Goal: Information Seeking & Learning: Learn about a topic

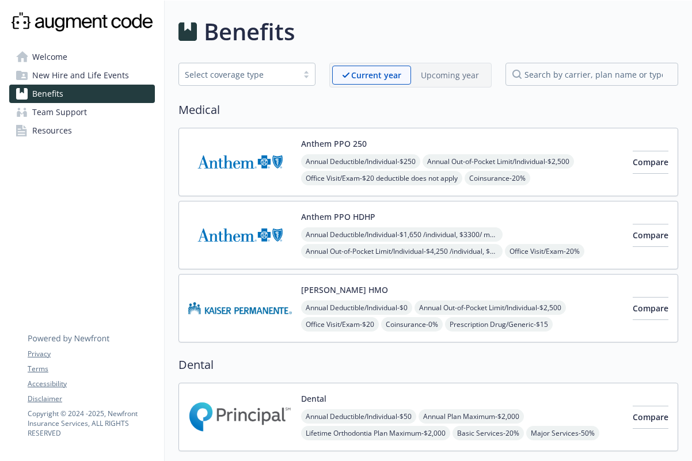
click at [236, 169] on img at bounding box center [240, 162] width 104 height 49
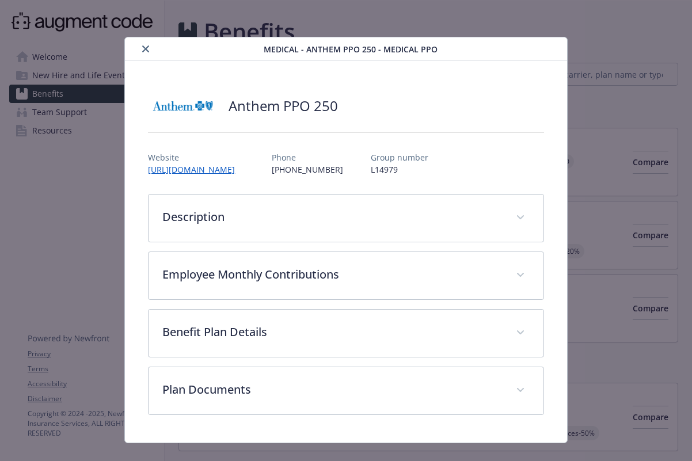
scroll to position [19, 0]
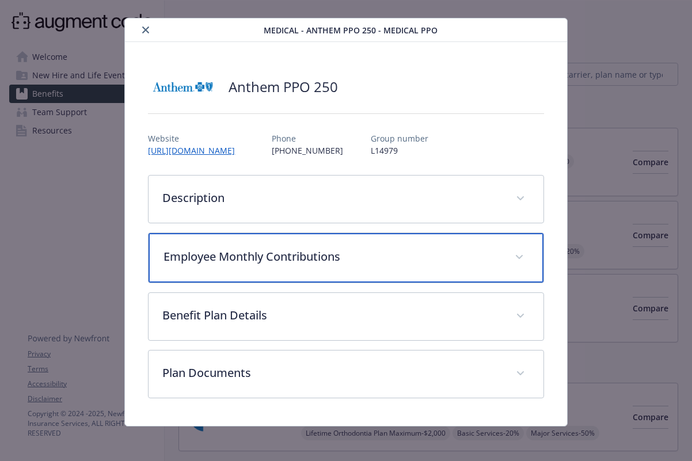
click at [516, 256] on icon "details for plan Medical - Anthem PPO 250 - Medical PPO" at bounding box center [519, 257] width 7 height 5
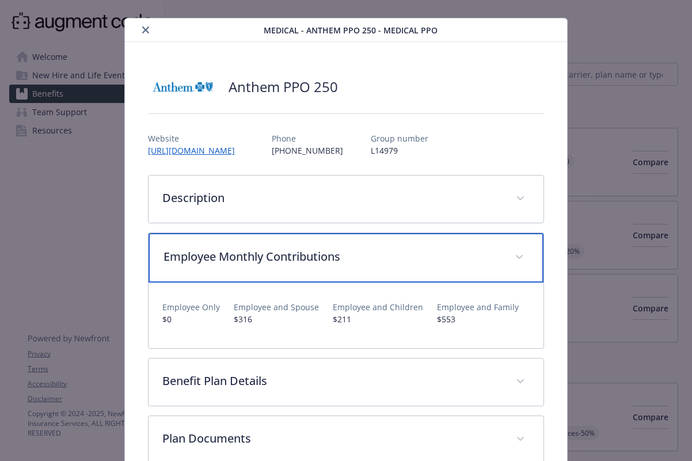
click at [516, 256] on icon "details for plan Medical - Anthem PPO 250 - Medical PPO" at bounding box center [519, 257] width 7 height 5
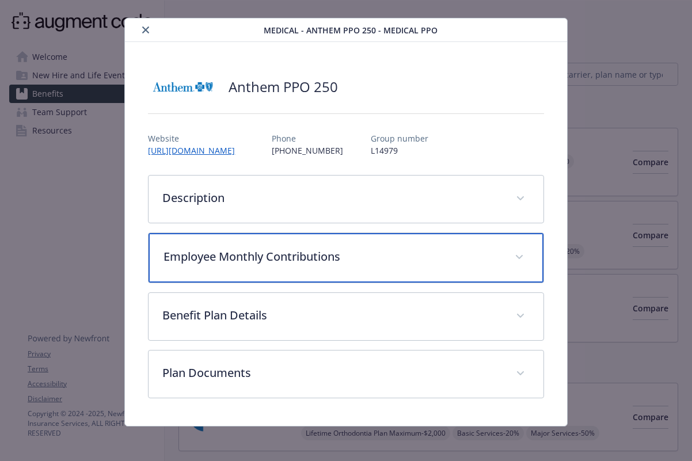
scroll to position [21, 0]
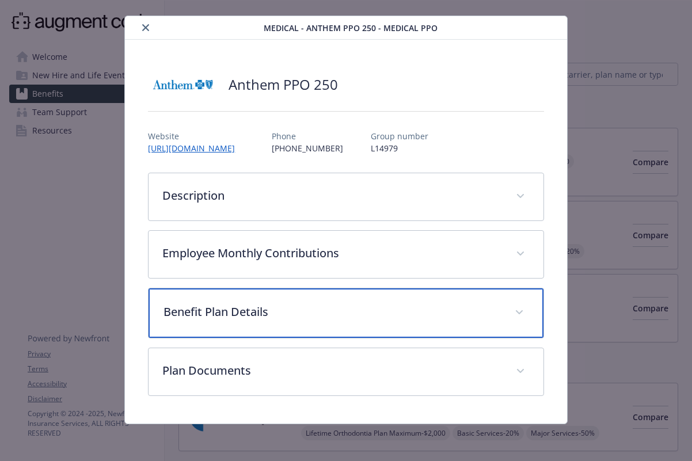
click at [512, 307] on span "details for plan Medical - Anthem PPO 250 - Medical PPO" at bounding box center [519, 313] width 18 height 18
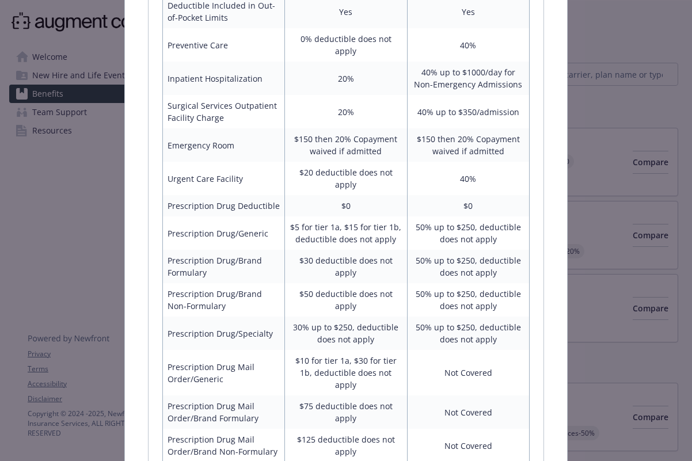
scroll to position [797, 0]
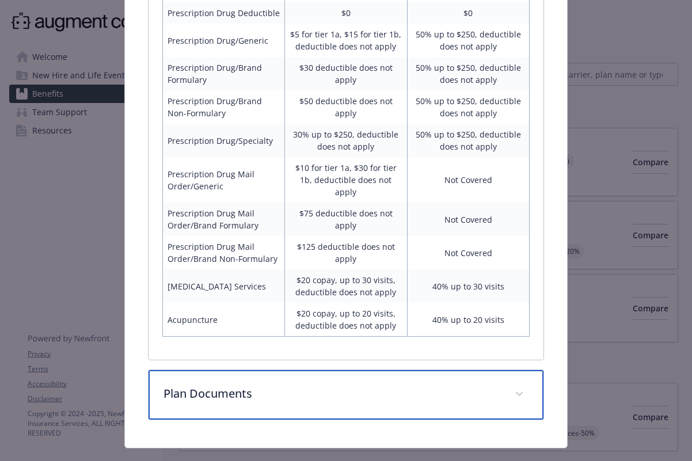
click at [512, 385] on span "details for plan Medical - Anthem PPO 250 - Medical PPO" at bounding box center [519, 394] width 18 height 18
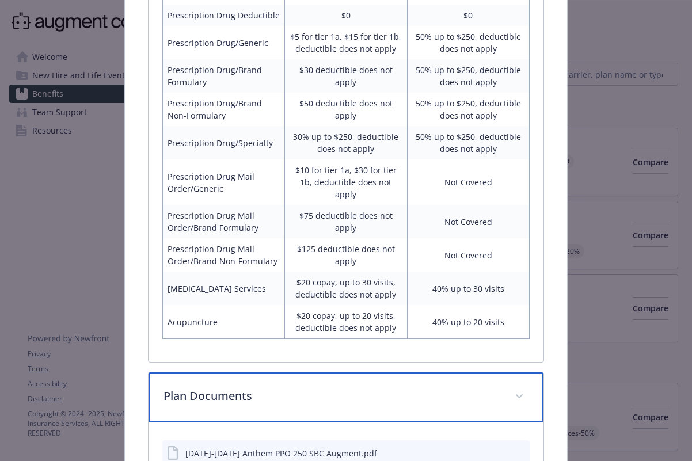
scroll to position [893, 0]
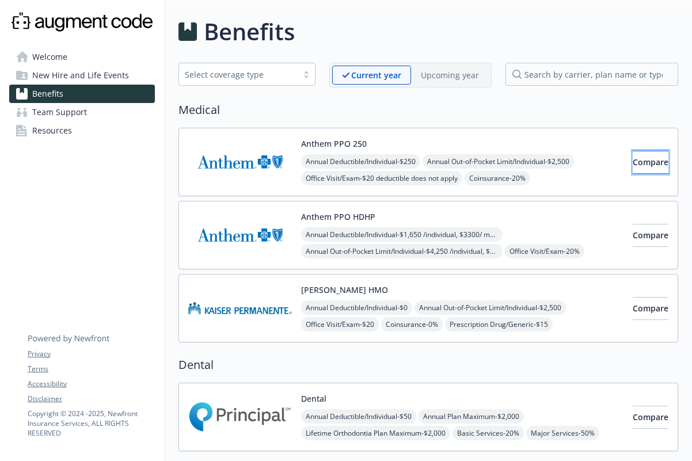
click at [633, 158] on span "Compare" at bounding box center [651, 162] width 36 height 11
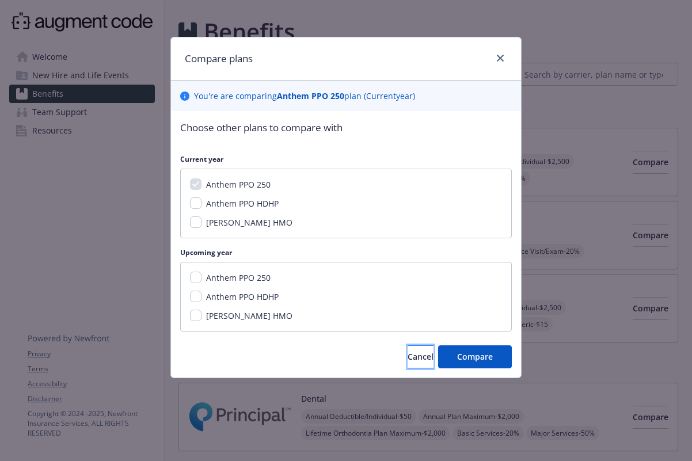
click at [408, 355] on span "Cancel" at bounding box center [421, 356] width 26 height 11
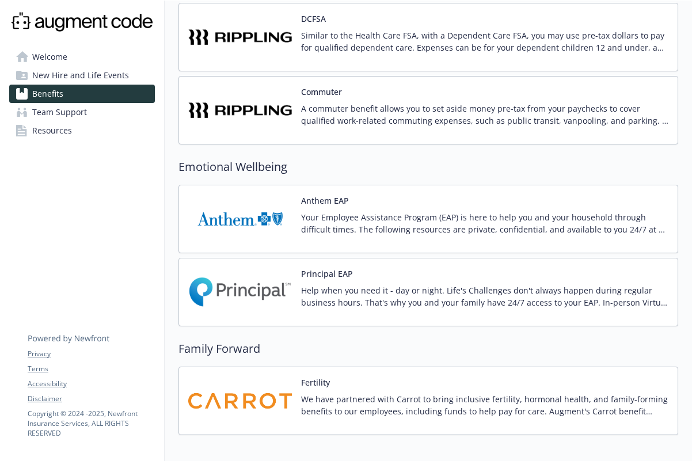
scroll to position [955, 0]
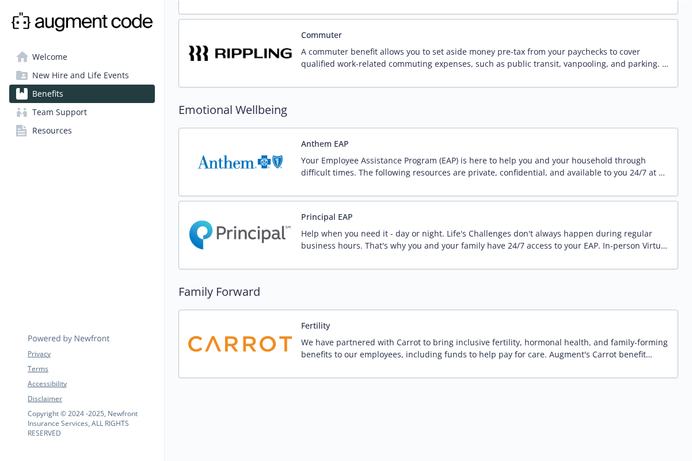
click at [395, 355] on div "We have partnered with Carrot to bring inclusive fertility, hormonal health, an…" at bounding box center [485, 352] width 368 height 32
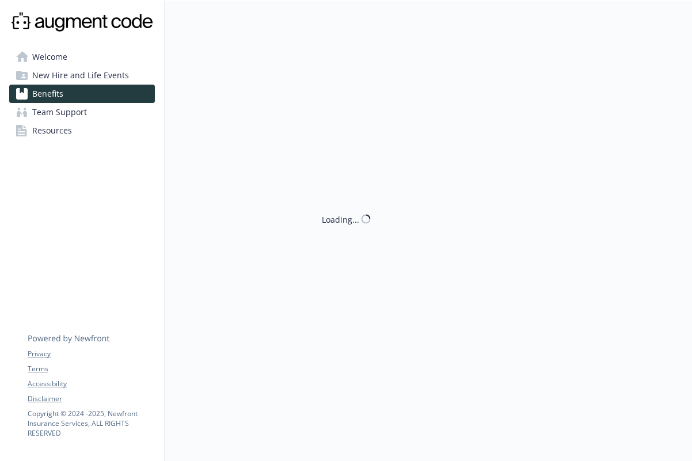
scroll to position [955, 0]
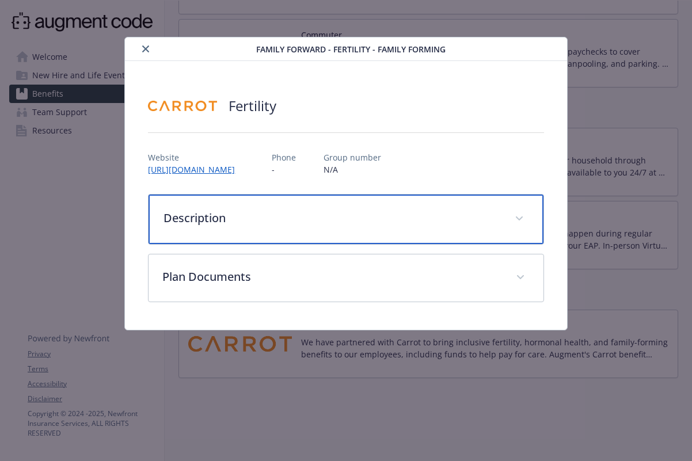
click at [347, 230] on div "Description" at bounding box center [346, 220] width 395 height 50
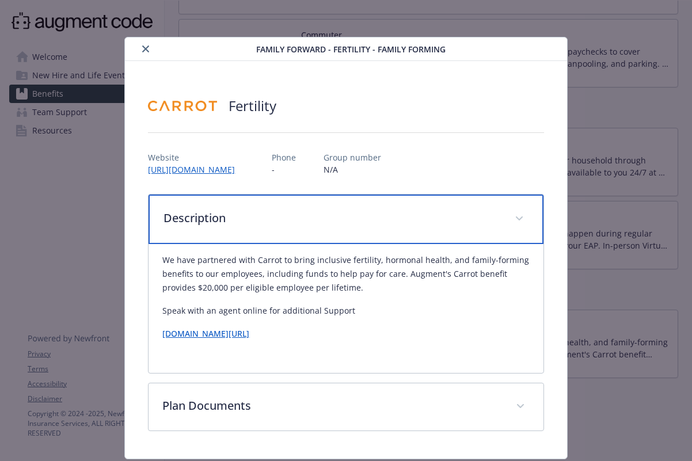
scroll to position [35, 0]
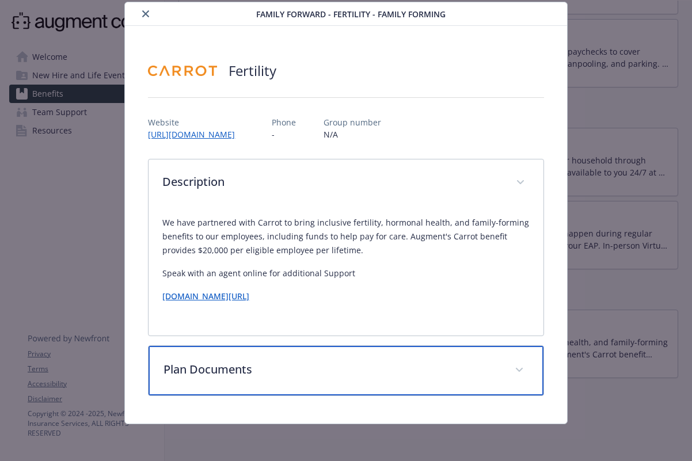
click at [474, 368] on p "Plan Documents" at bounding box center [332, 369] width 337 height 17
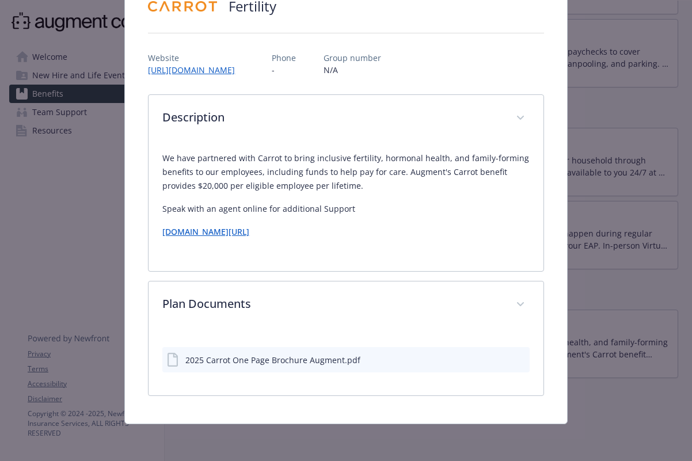
click at [294, 361] on div "2025 Carrot One Page Brochure Augment.pdf" at bounding box center [272, 360] width 175 height 12
click at [514, 361] on icon "preview file" at bounding box center [519, 359] width 10 height 8
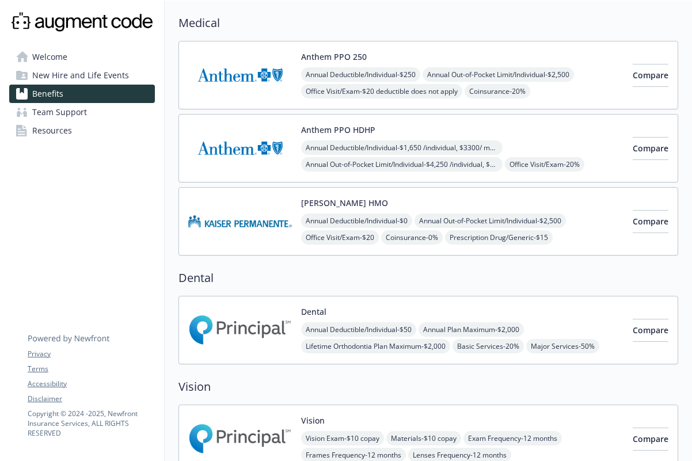
scroll to position [0, 2]
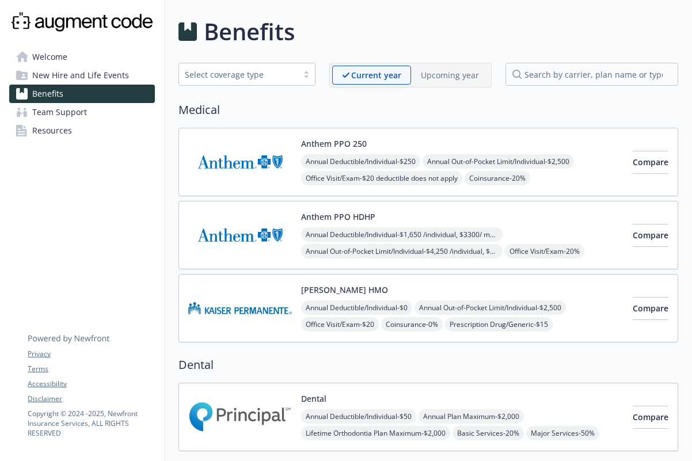
click at [243, 171] on img at bounding box center [240, 162] width 104 height 49
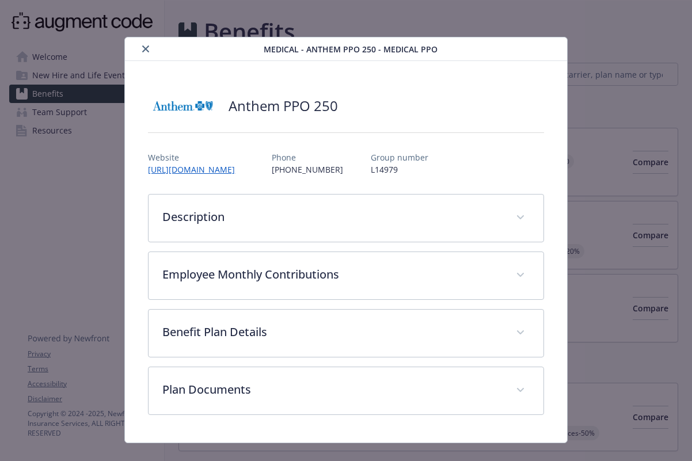
scroll to position [19, 0]
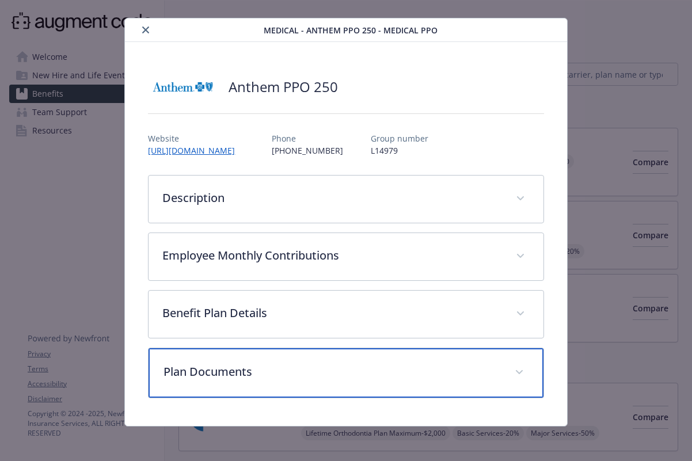
click at [516, 373] on icon "details for plan Medical - Anthem PPO 250 - Medical PPO" at bounding box center [519, 372] width 7 height 5
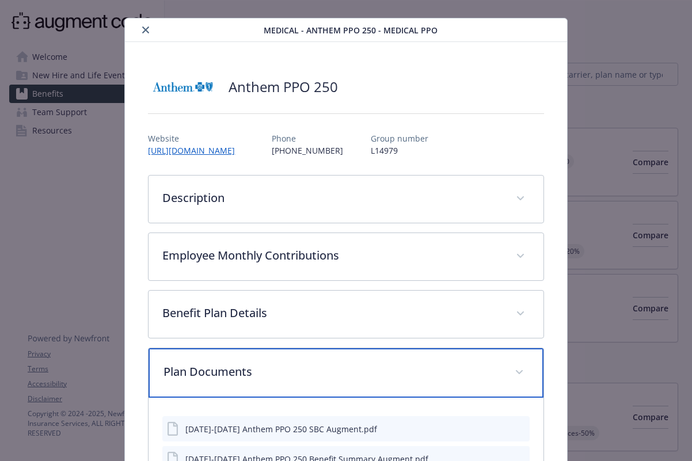
scroll to position [118, 0]
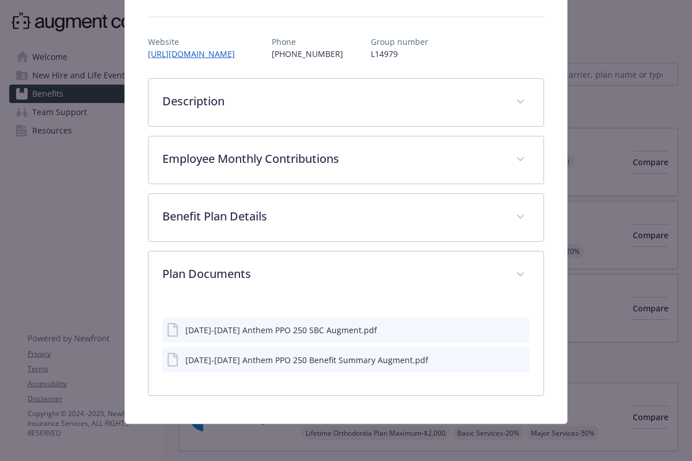
click at [514, 332] on icon "preview file" at bounding box center [519, 329] width 10 height 8
click at [514, 358] on icon "preview file" at bounding box center [519, 359] width 10 height 8
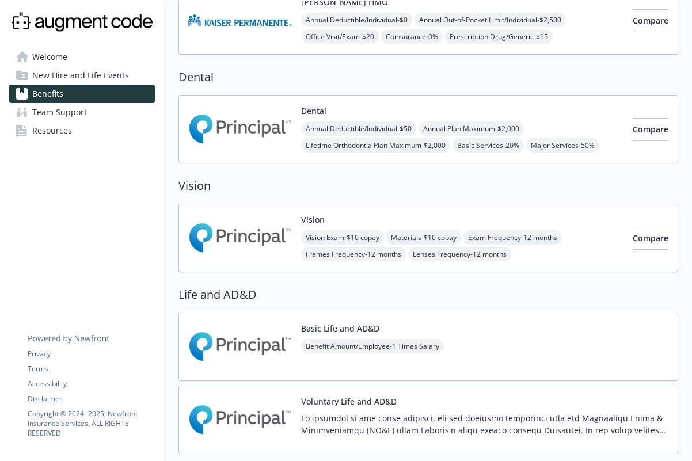
scroll to position [404, 2]
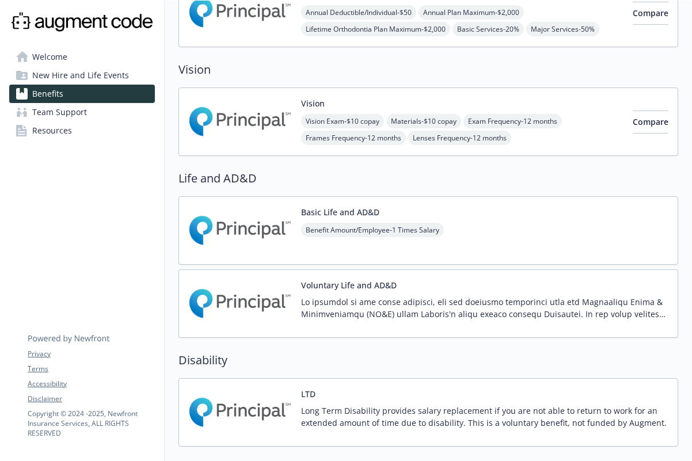
click at [71, 63] on link "Welcome" at bounding box center [82, 57] width 146 height 18
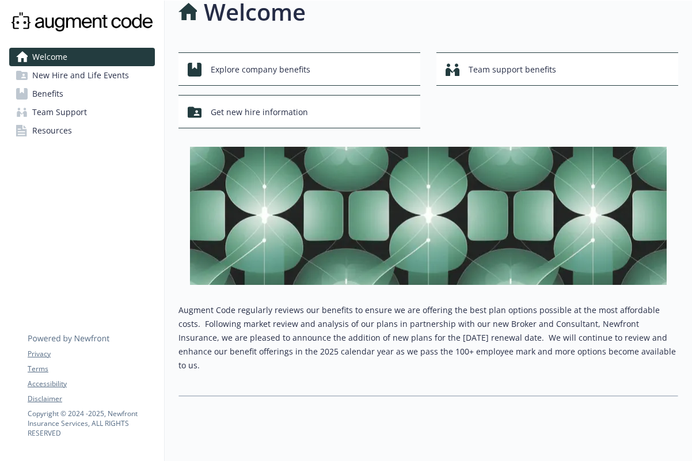
scroll to position [0, 2]
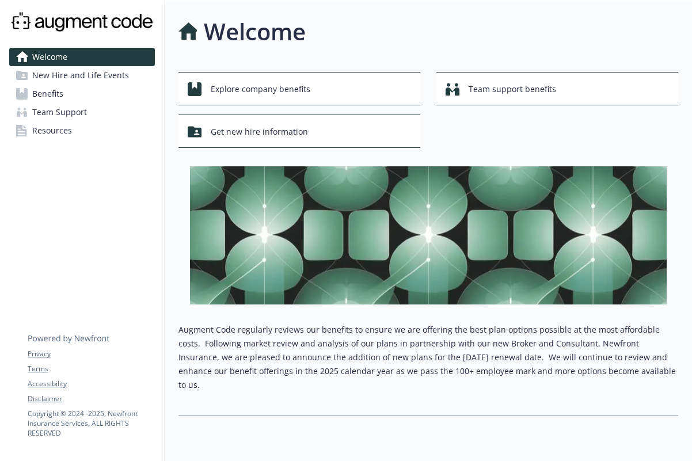
click at [126, 79] on link "New Hire and Life Events" at bounding box center [82, 75] width 146 height 18
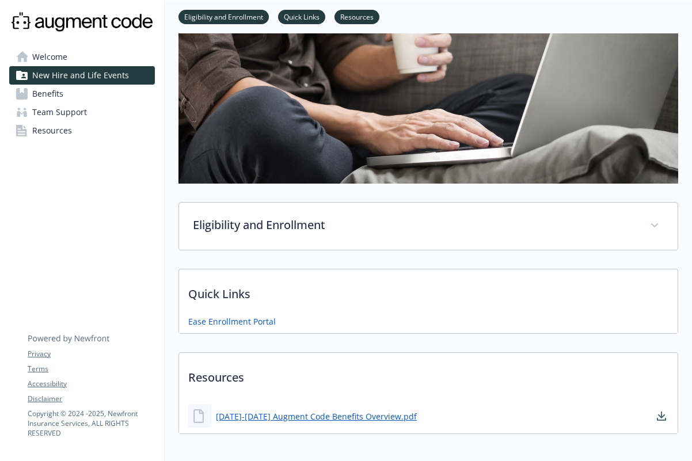
scroll to position [128, 2]
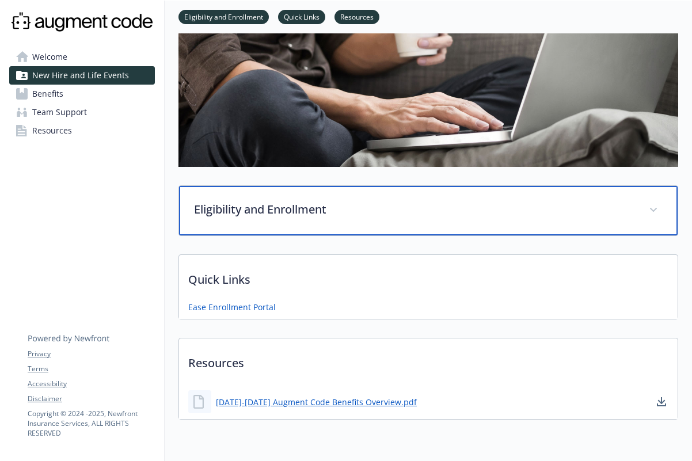
click at [654, 209] on icon at bounding box center [653, 210] width 7 height 4
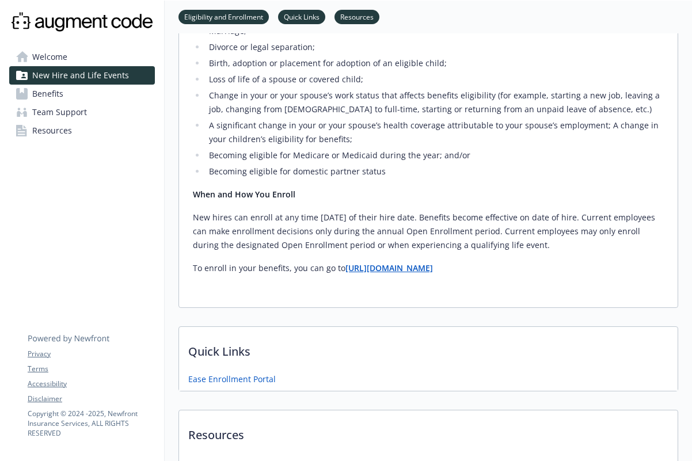
scroll to position [558, 2]
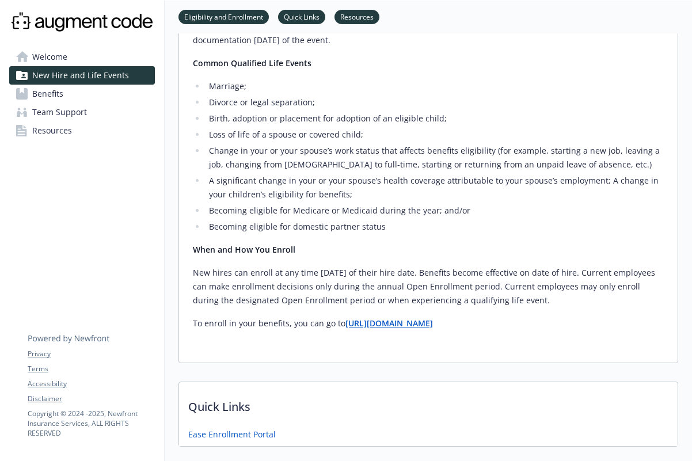
click at [404, 325] on strong "[URL][DOMAIN_NAME]" at bounding box center [390, 323] width 88 height 11
click at [385, 322] on strong "[URL][DOMAIN_NAME]" at bounding box center [390, 323] width 88 height 11
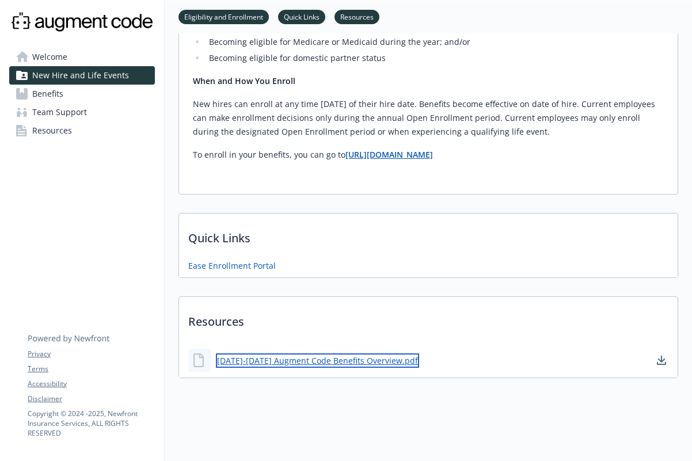
click at [339, 354] on link "[DATE]-[DATE] Augment Code Benefits Overview.pdf" at bounding box center [317, 361] width 203 height 14
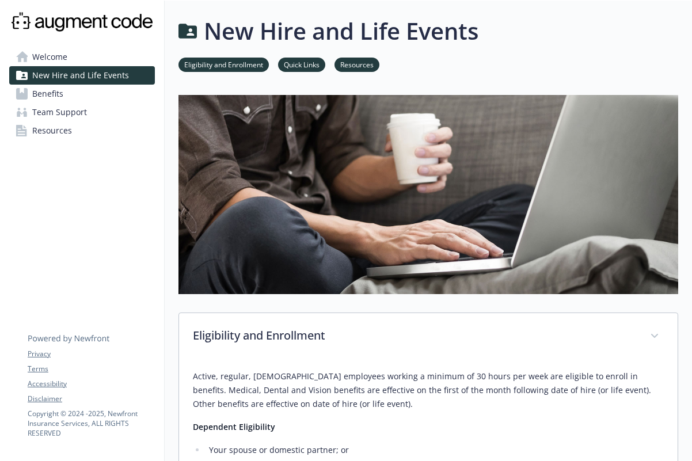
click at [60, 96] on span "Benefits" at bounding box center [47, 94] width 31 height 18
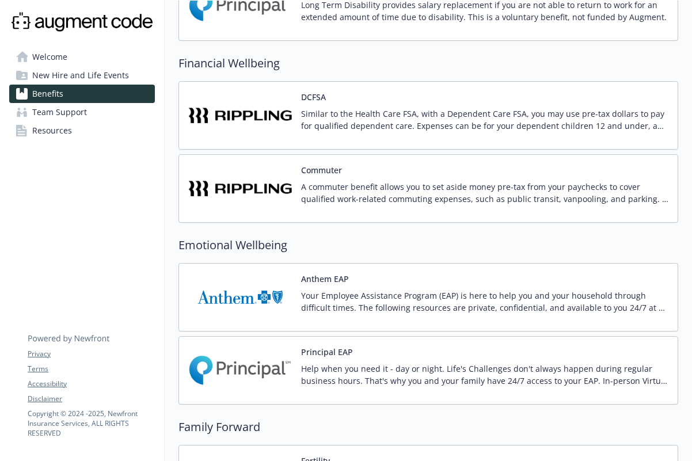
scroll to position [955, 2]
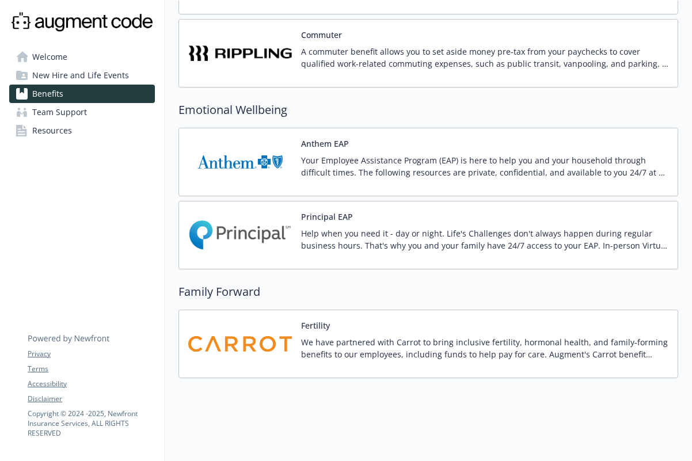
click at [255, 341] on img at bounding box center [240, 344] width 104 height 49
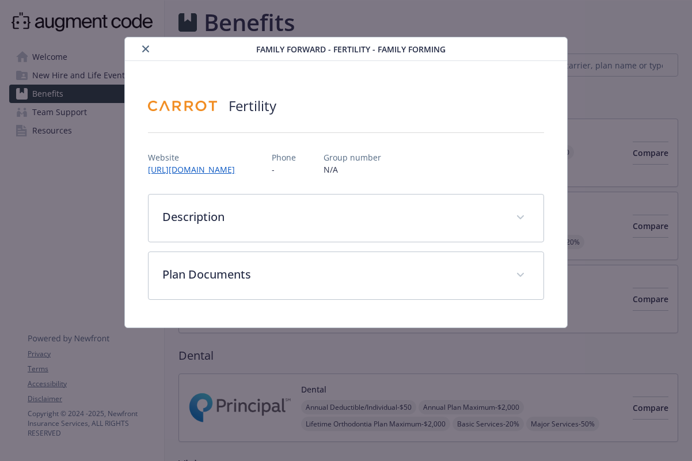
scroll to position [955, 2]
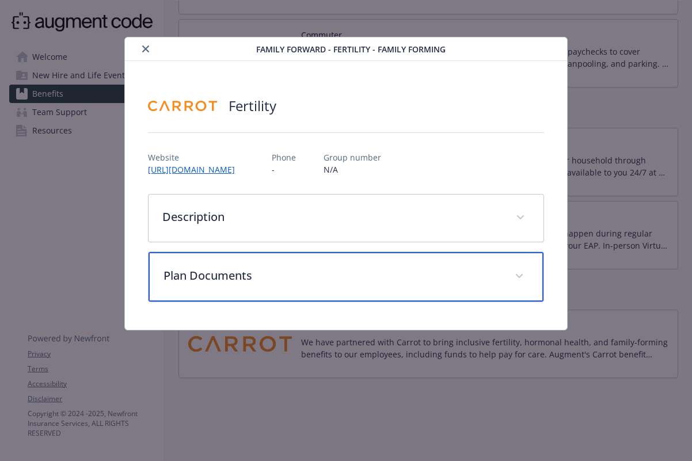
click at [515, 277] on span "details for plan Family Forward - Fertility - Family Forming" at bounding box center [519, 276] width 18 height 18
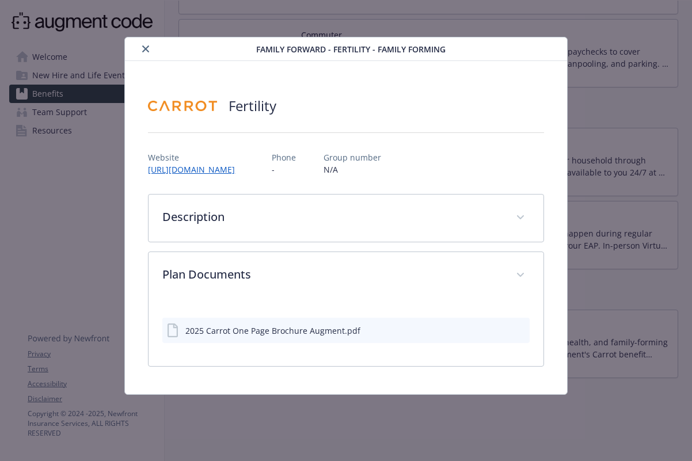
click at [520, 331] on icon "preview file" at bounding box center [519, 330] width 10 height 8
click at [514, 329] on icon "preview file" at bounding box center [519, 330] width 10 height 8
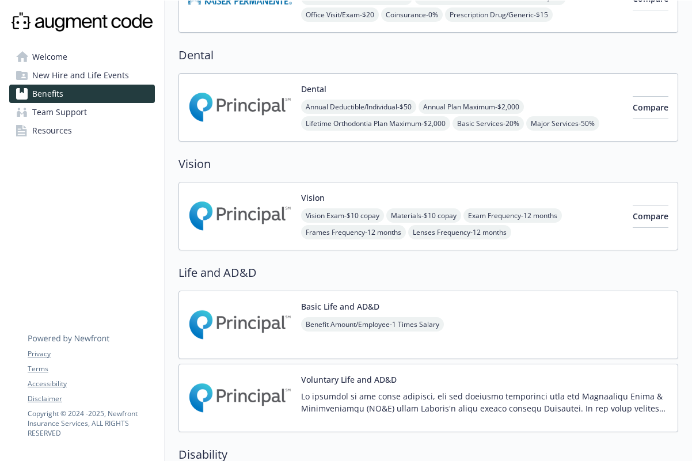
scroll to position [0, 2]
